Goal: Task Accomplishment & Management: Complete application form

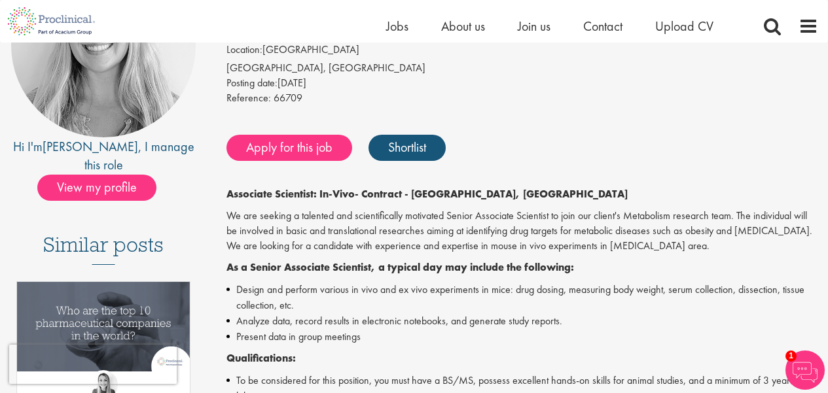
scroll to position [199, 0]
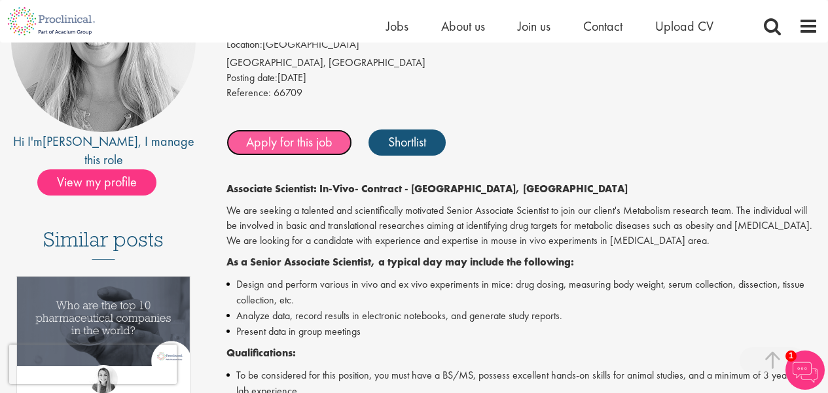
click at [323, 146] on link "Apply for this job" at bounding box center [289, 143] width 126 height 26
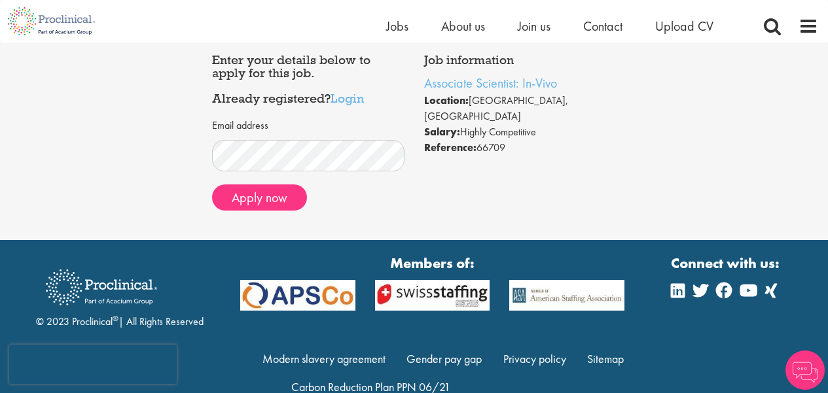
scroll to position [68, 0]
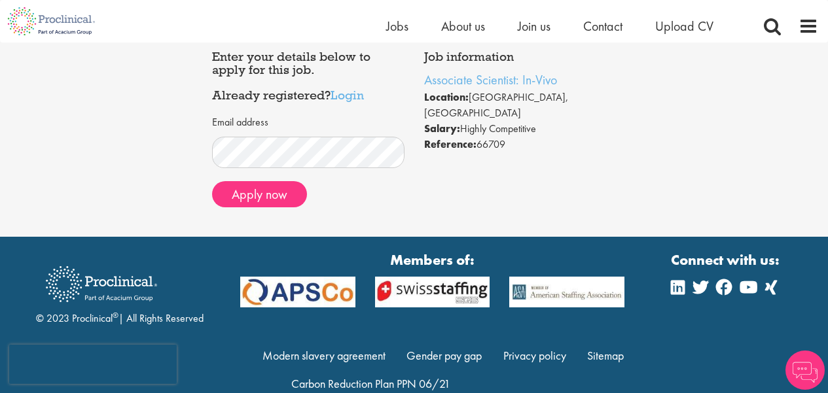
click at [458, 167] on div "Job information Associate Scientist: In-Vivo Location: [GEOGRAPHIC_DATA], [GEOG…" at bounding box center [414, 130] width 424 height 173
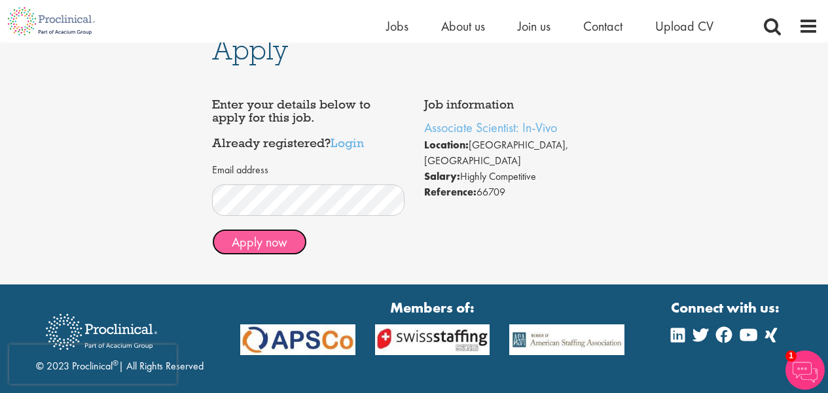
click at [272, 238] on button "Apply now" at bounding box center [259, 242] width 95 height 26
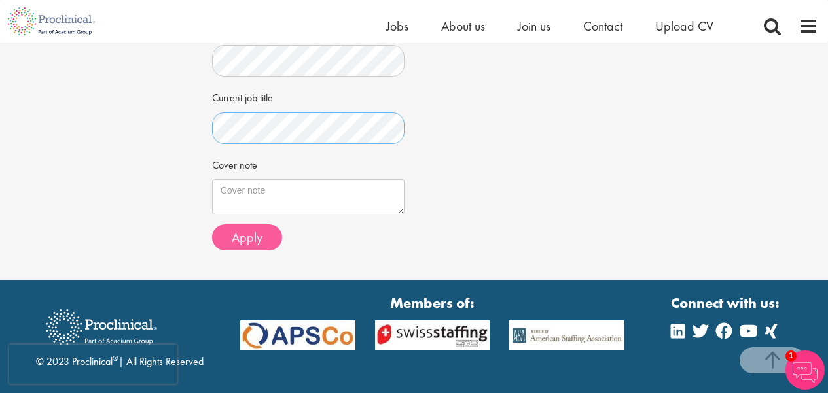
scroll to position [476, 0]
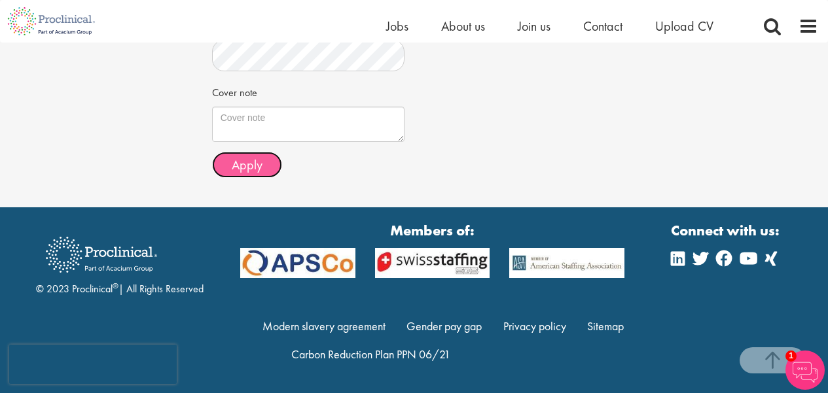
click at [244, 160] on span "Apply" at bounding box center [247, 164] width 31 height 17
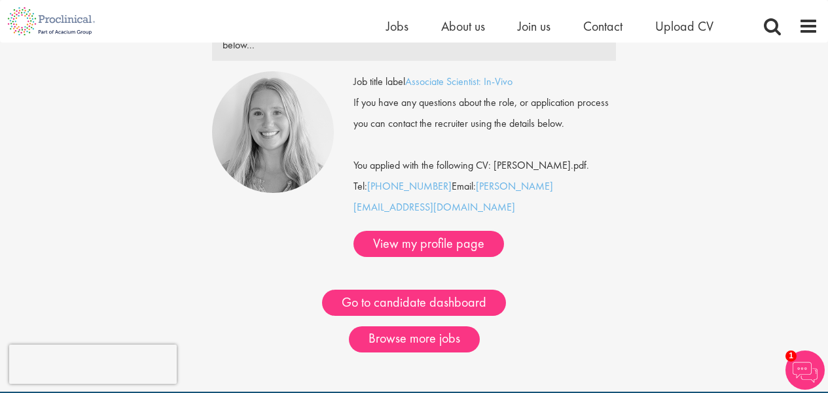
scroll to position [172, 0]
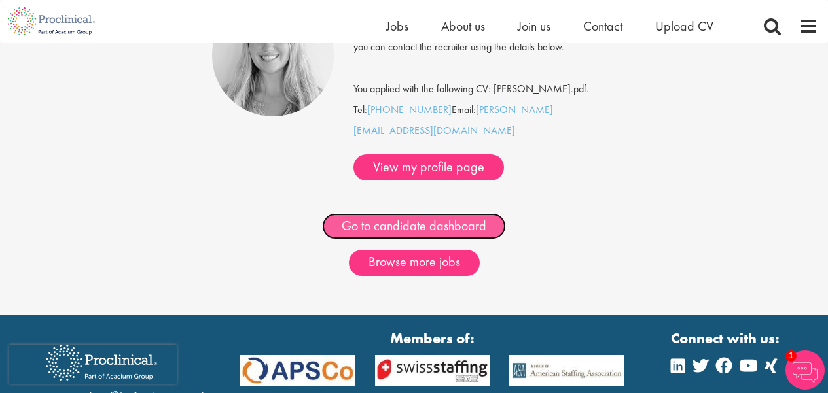
click at [395, 213] on link "Go to candidate dashboard" at bounding box center [414, 226] width 184 height 26
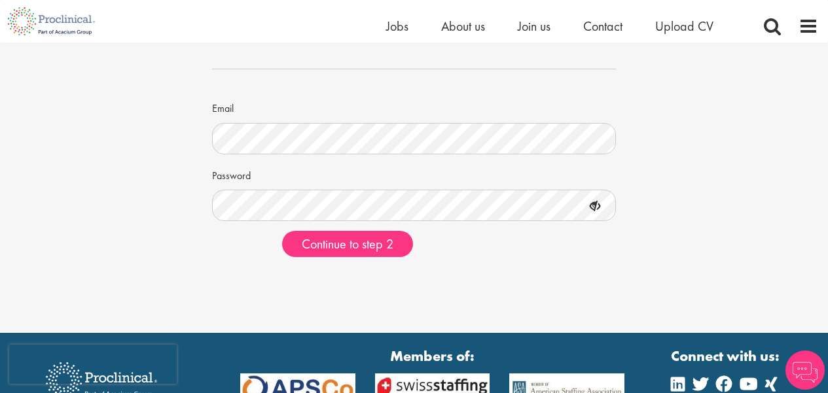
scroll to position [88, 0]
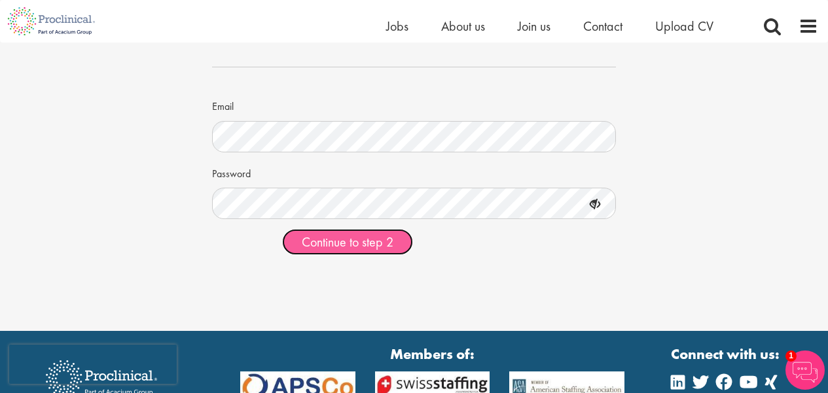
click at [386, 242] on span "Continue to step 2" at bounding box center [348, 242] width 92 height 17
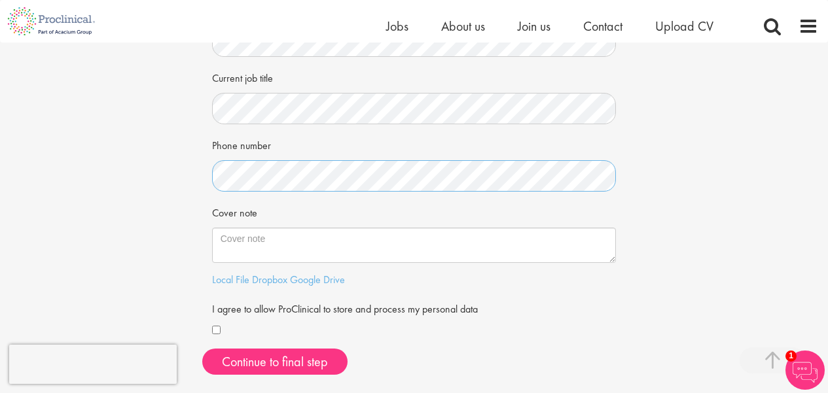
scroll to position [499, 0]
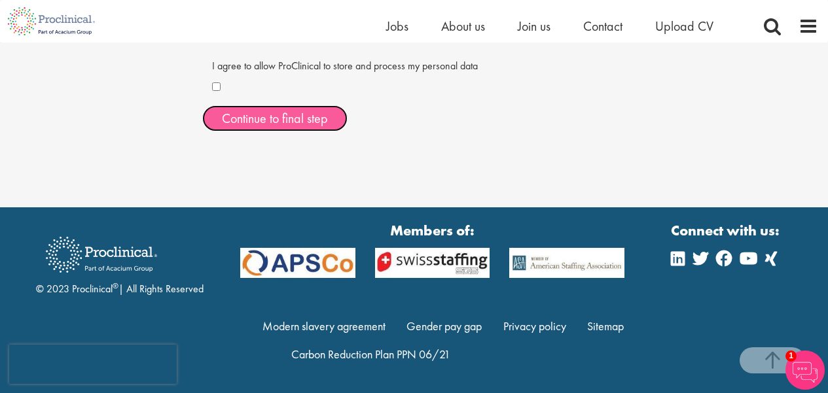
click at [261, 120] on button "Continue to final step" at bounding box center [274, 118] width 145 height 26
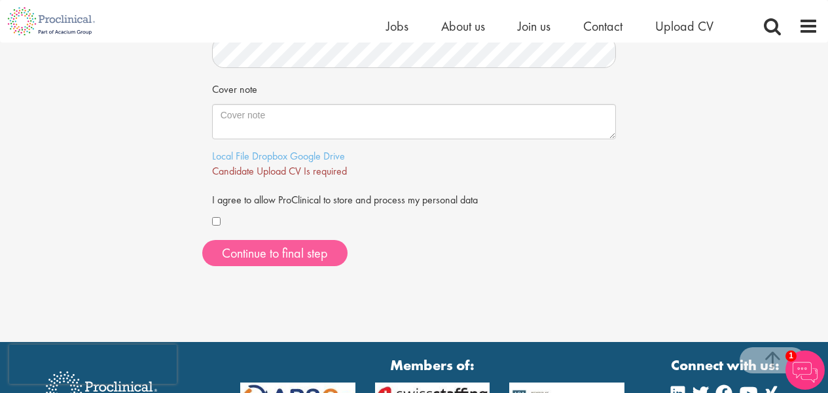
scroll to position [384, 0]
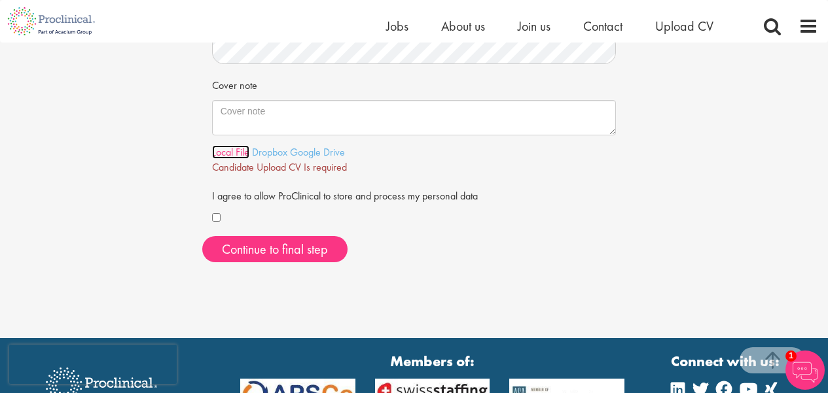
click at [230, 147] on link "Local File" at bounding box center [230, 152] width 37 height 14
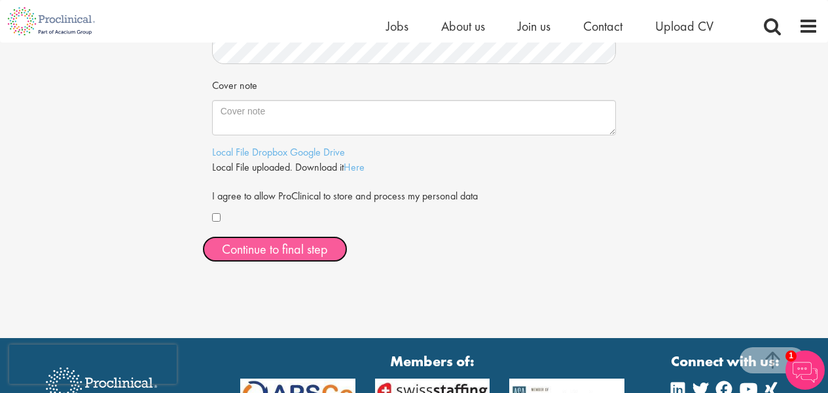
click at [289, 244] on span "Continue to final step" at bounding box center [275, 249] width 106 height 17
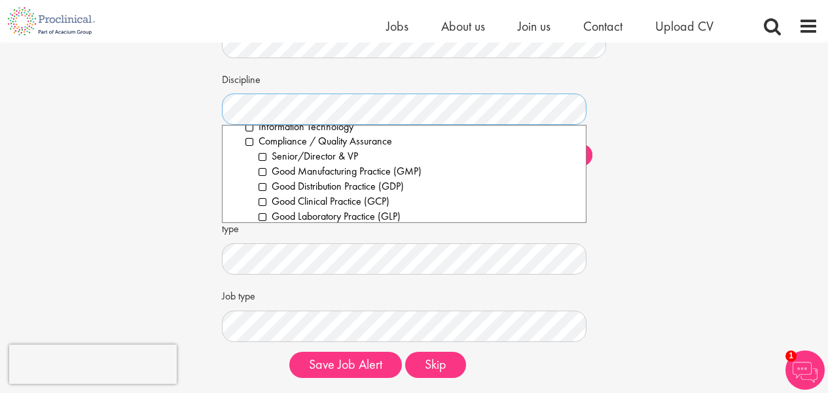
scroll to position [478, 0]
click at [250, 147] on li "Compliance / Quality Assurance" at bounding box center [410, 140] width 331 height 15
click at [264, 151] on li "Senior/Director & VP" at bounding box center [418, 155] width 318 height 15
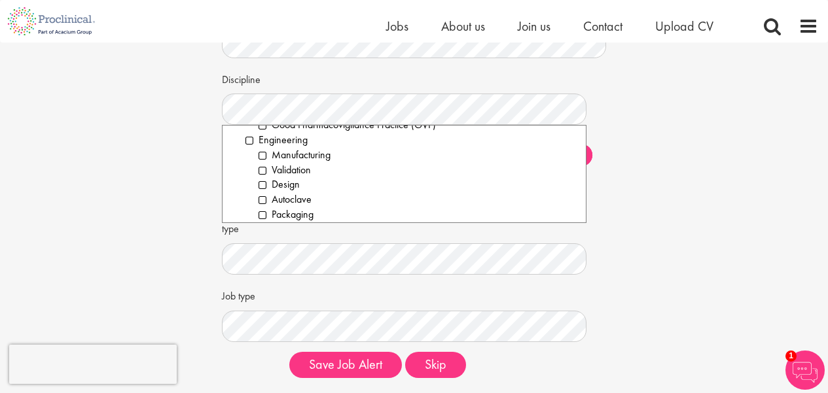
scroll to position [718, 0]
click at [253, 141] on li "Engineering" at bounding box center [410, 139] width 331 height 15
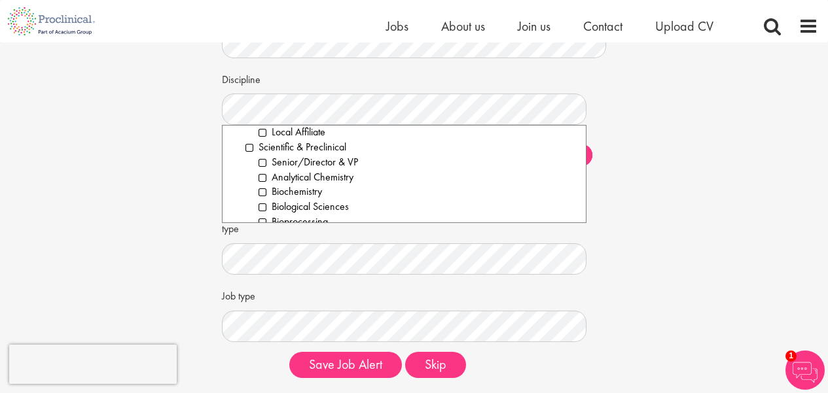
scroll to position [1669, 0]
click at [250, 149] on li "Scientific & Preclinical" at bounding box center [410, 145] width 331 height 15
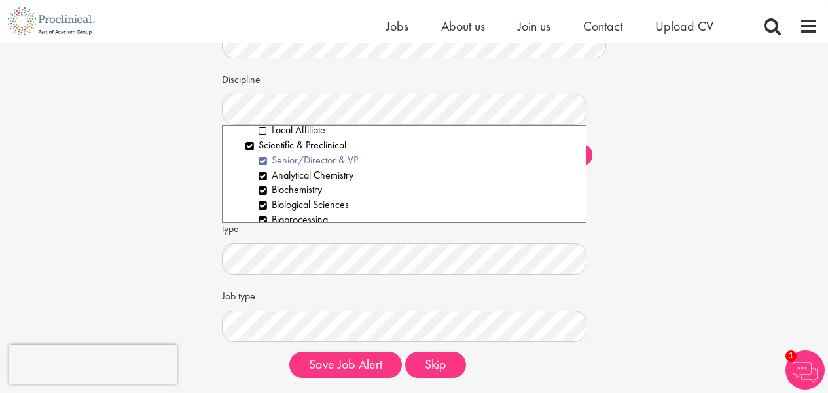
click at [262, 164] on li "Senior/Director & VP" at bounding box center [418, 160] width 318 height 15
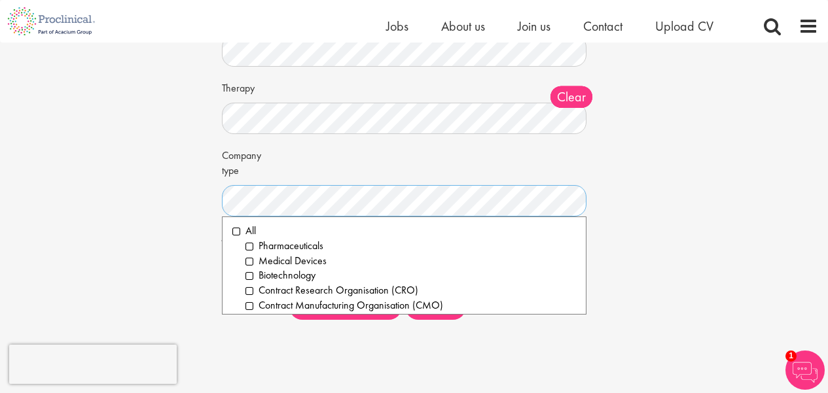
scroll to position [183, 0]
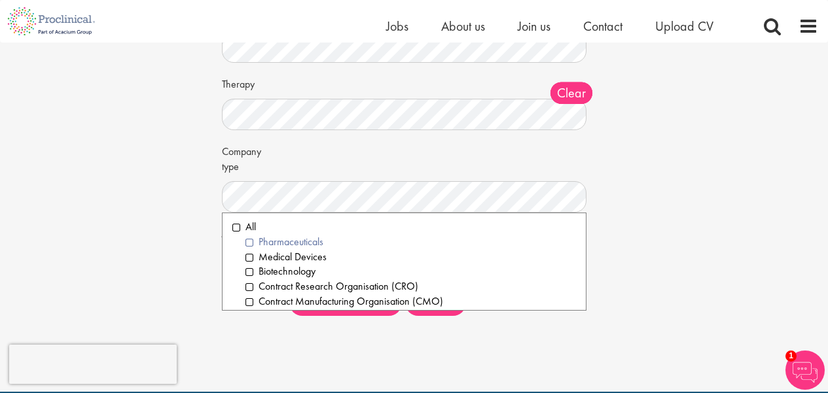
click at [258, 240] on li "Pharmaceuticals" at bounding box center [410, 242] width 331 height 15
click at [254, 251] on li "Medical Devices" at bounding box center [410, 257] width 331 height 15
click at [255, 266] on li "Biotechnology" at bounding box center [410, 271] width 331 height 15
click at [202, 272] on div "Set up a job alert Tell us what sort of job you are looking for and we will sen…" at bounding box center [414, 93] width 424 height 467
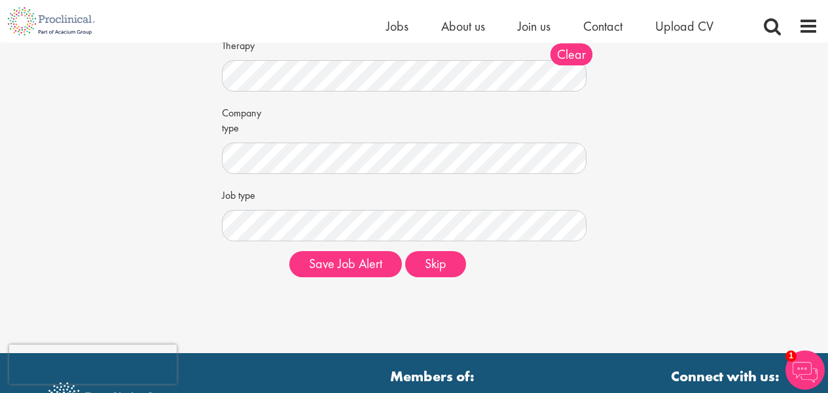
scroll to position [240, 0]
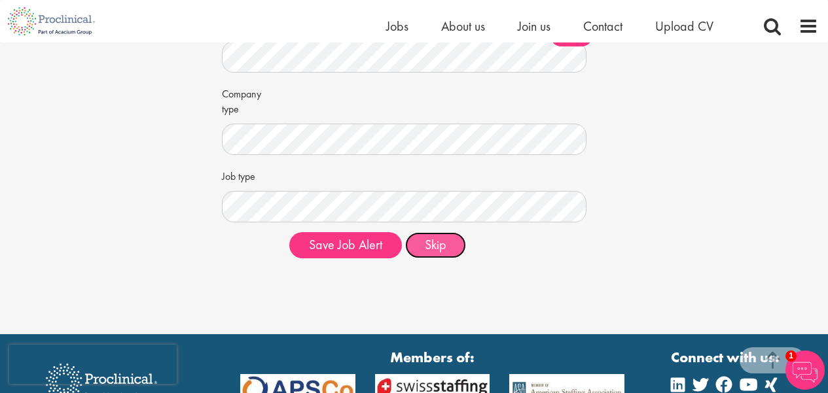
click at [426, 240] on button "Skip" at bounding box center [435, 245] width 61 height 26
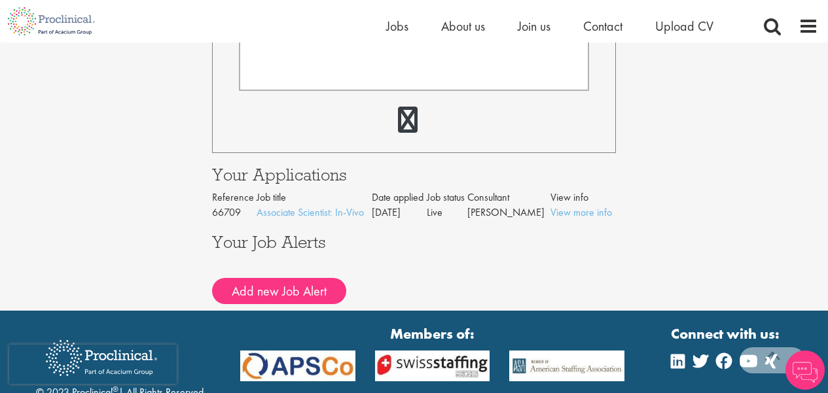
scroll to position [485, 0]
